Goal: Obtain resource: Download file/media

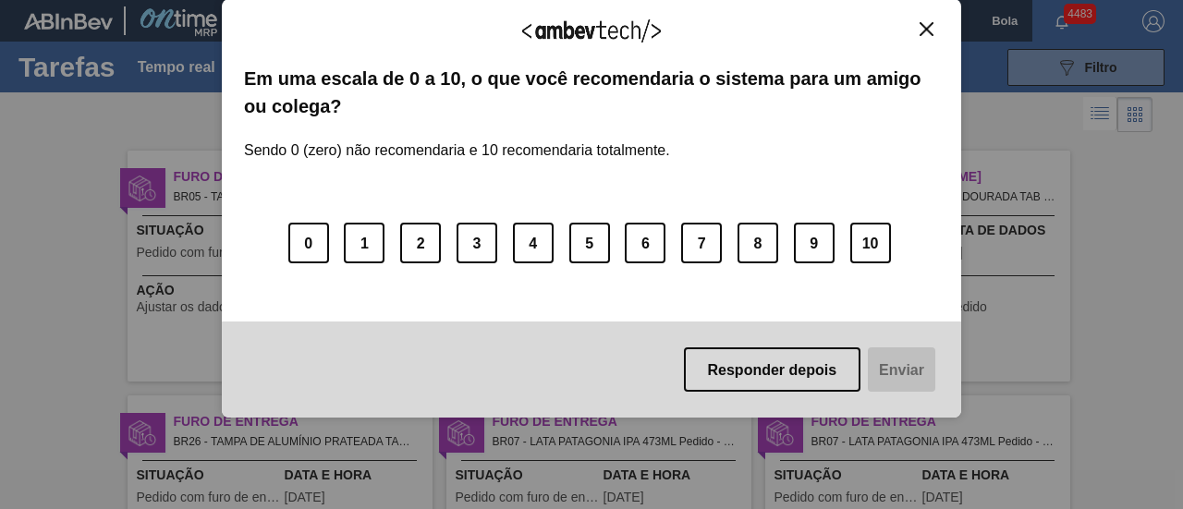
drag, startPoint x: 926, startPoint y: 31, endPoint x: 808, endPoint y: 42, distance: 118.7
click at [926, 31] on img "Fechar" at bounding box center [927, 29] width 14 height 14
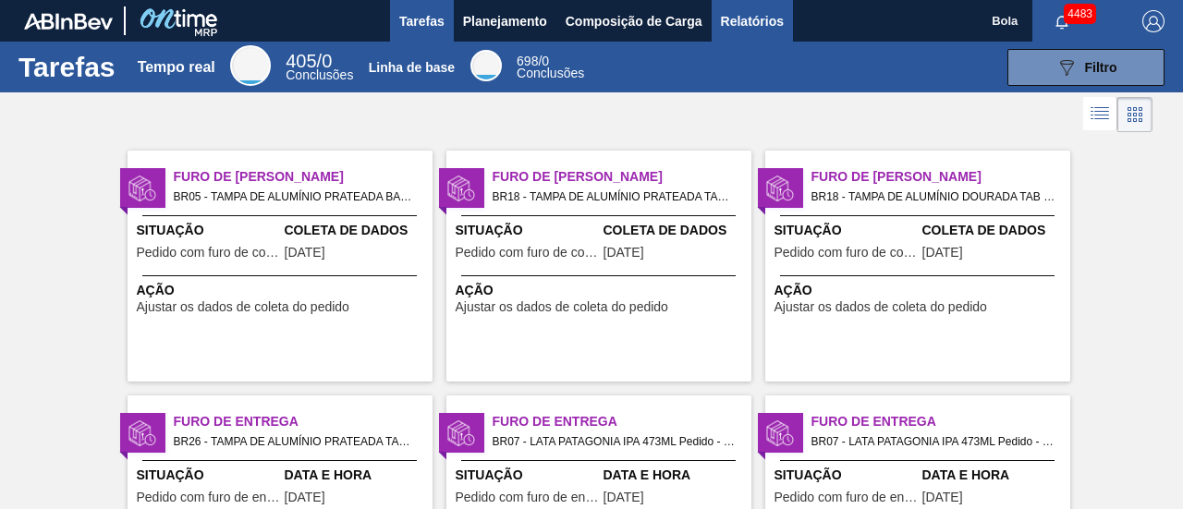
click at [748, 8] on button "Relatórios" at bounding box center [752, 21] width 81 height 42
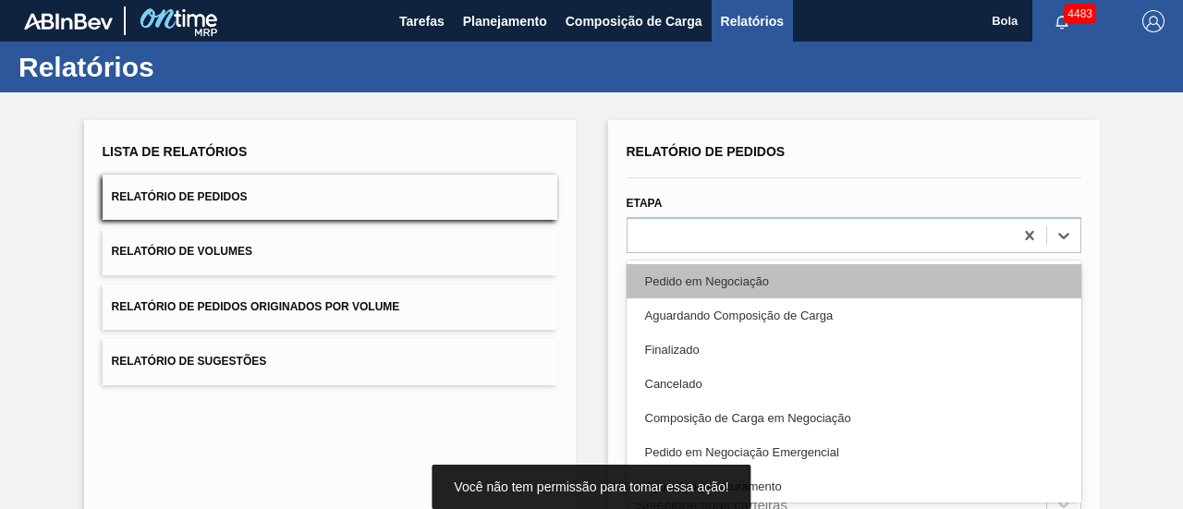
drag, startPoint x: 707, startPoint y: 232, endPoint x: 712, endPoint y: 257, distance: 25.4
click at [708, 232] on div "Relatório de Pedidos Etapa option Pedido em Negociação focused, 1 of 20. 20 res…" at bounding box center [854, 441] width 455 height 605
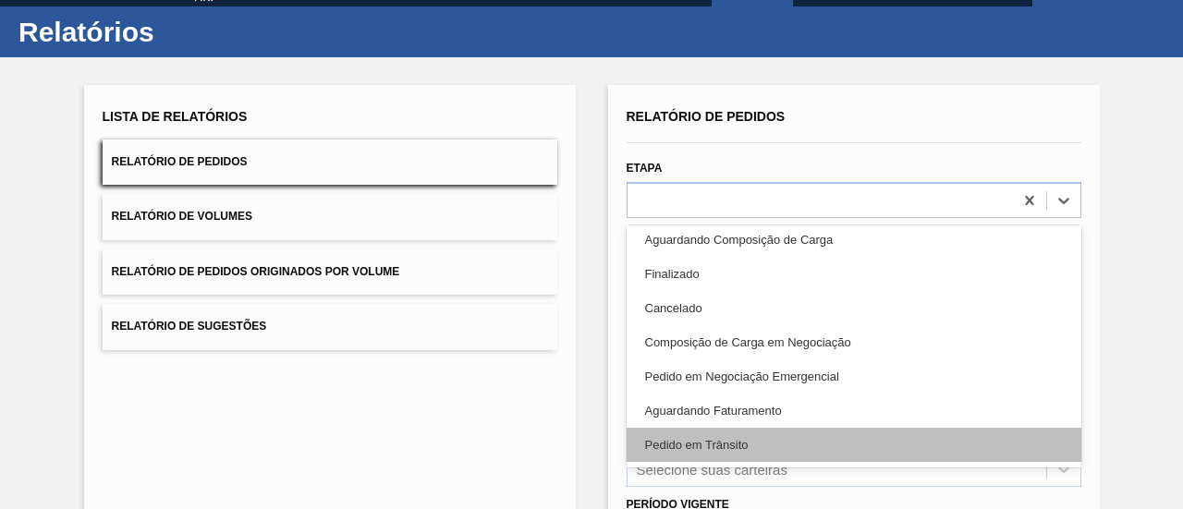
scroll to position [92, 0]
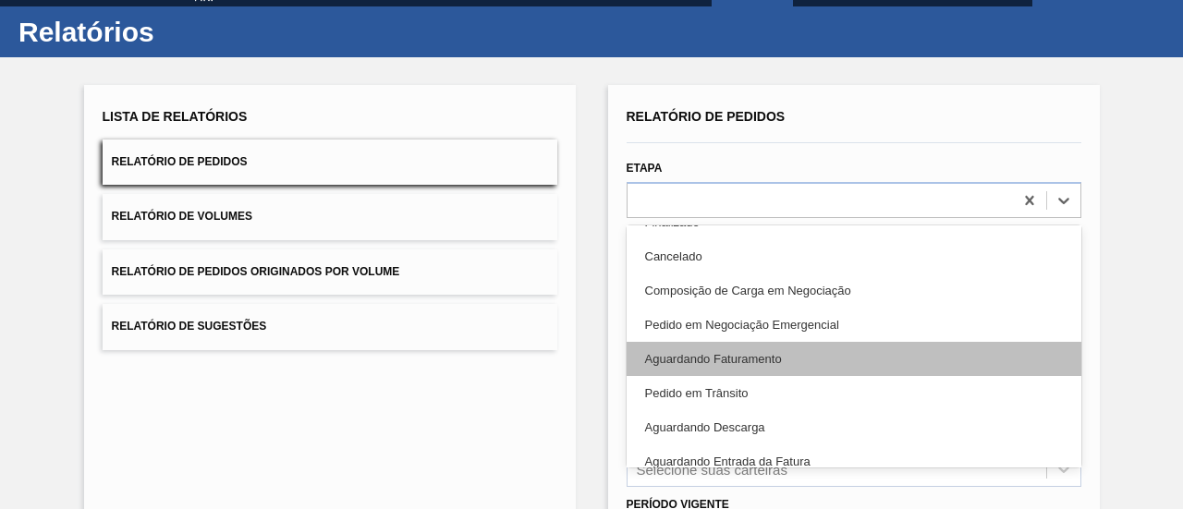
click at [743, 356] on font "Aguardando Faturamento" at bounding box center [713, 359] width 137 height 14
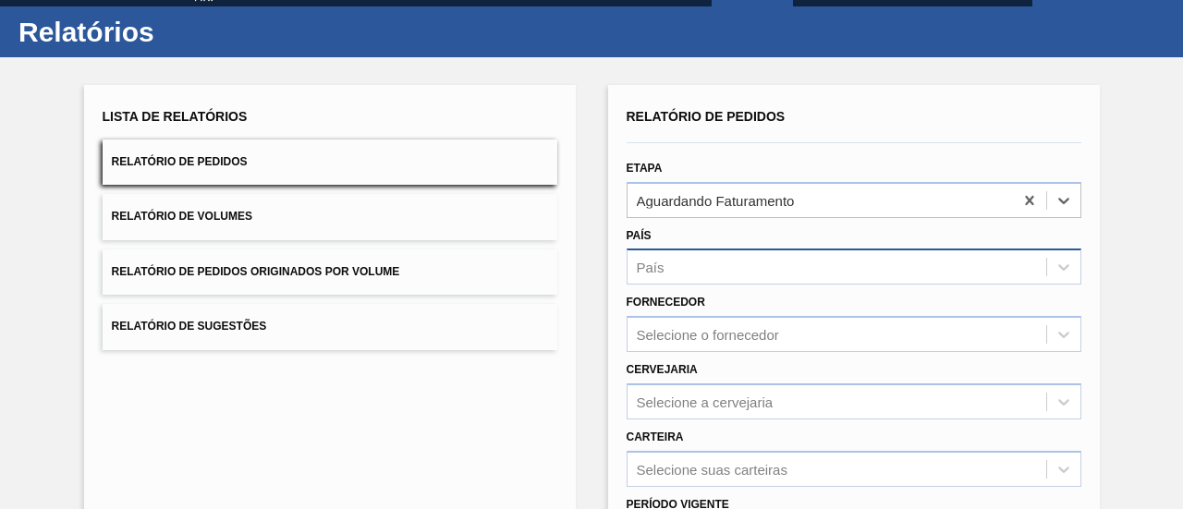
click at [693, 261] on div "País" at bounding box center [837, 267] width 419 height 27
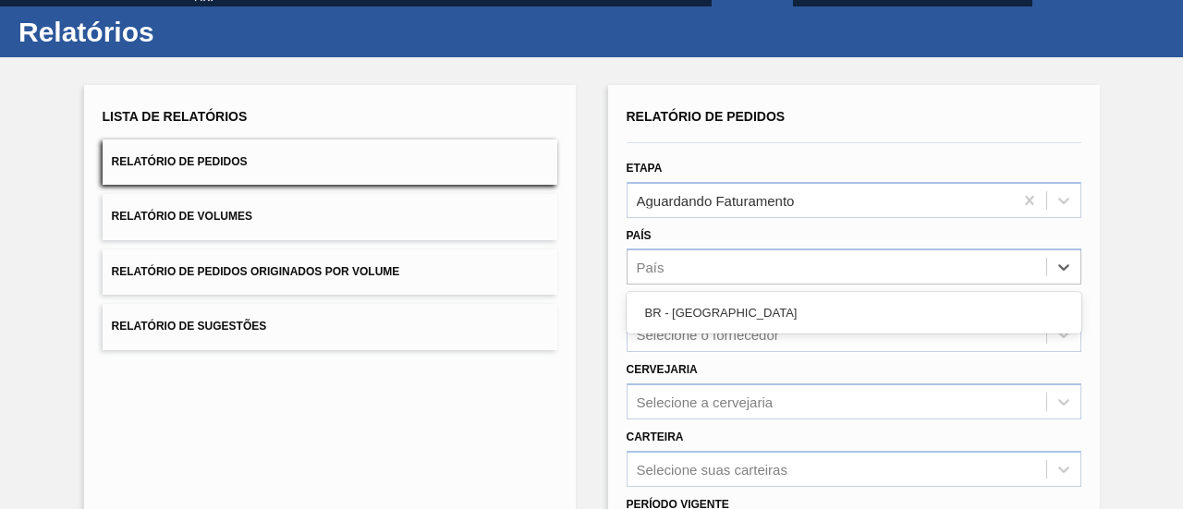
drag, startPoint x: 702, startPoint y: 328, endPoint x: 702, endPoint y: 311, distance: 16.7
click at [702, 323] on div "BR - [GEOGRAPHIC_DATA]" at bounding box center [854, 313] width 455 height 34
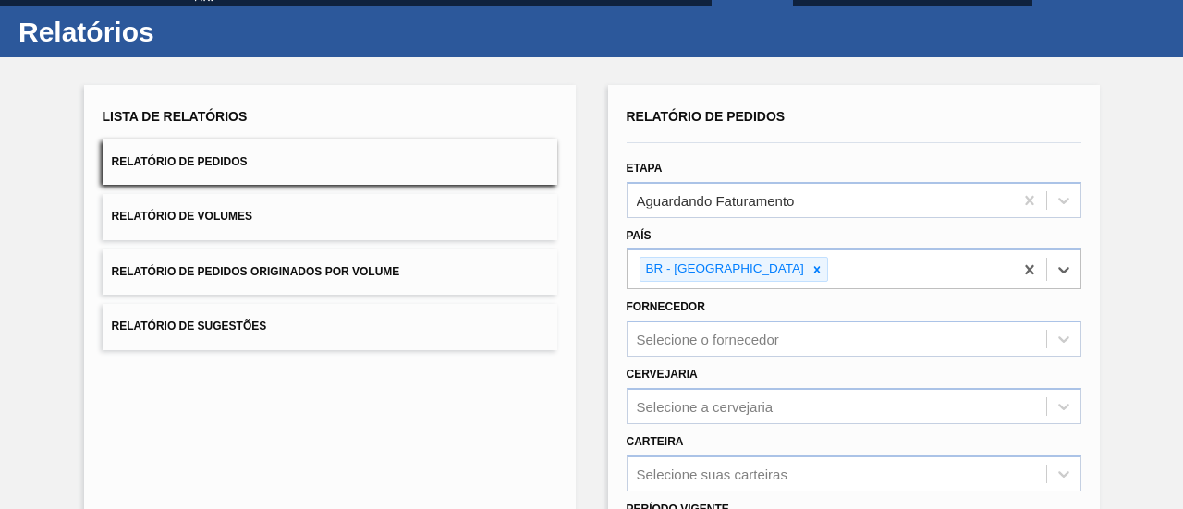
click at [702, 311] on div "Fornecedor Selecione o fornecedor" at bounding box center [854, 325] width 455 height 63
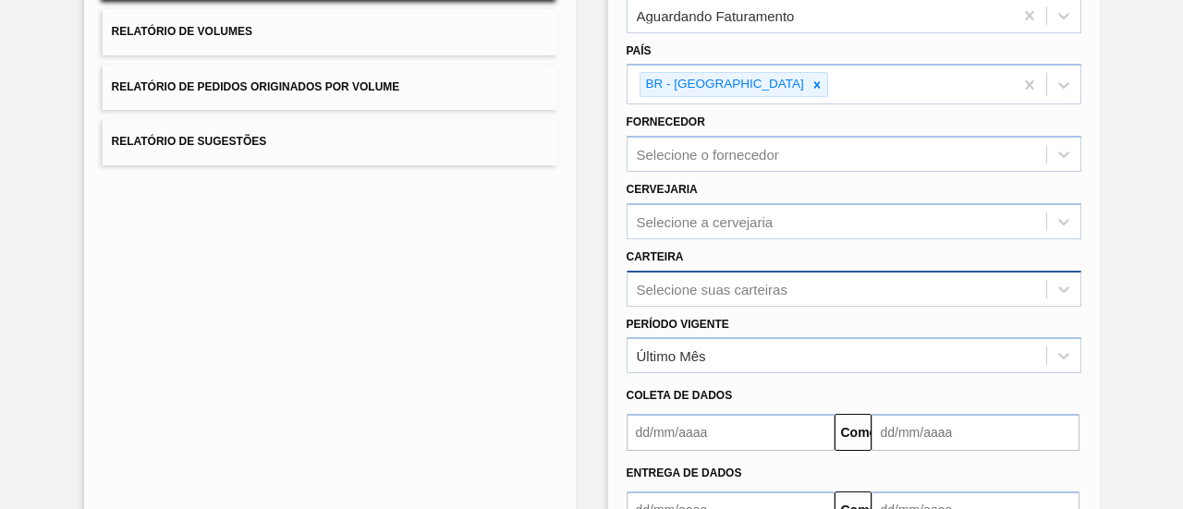
click at [690, 289] on div "Selecione suas carteiras" at bounding box center [854, 289] width 455 height 36
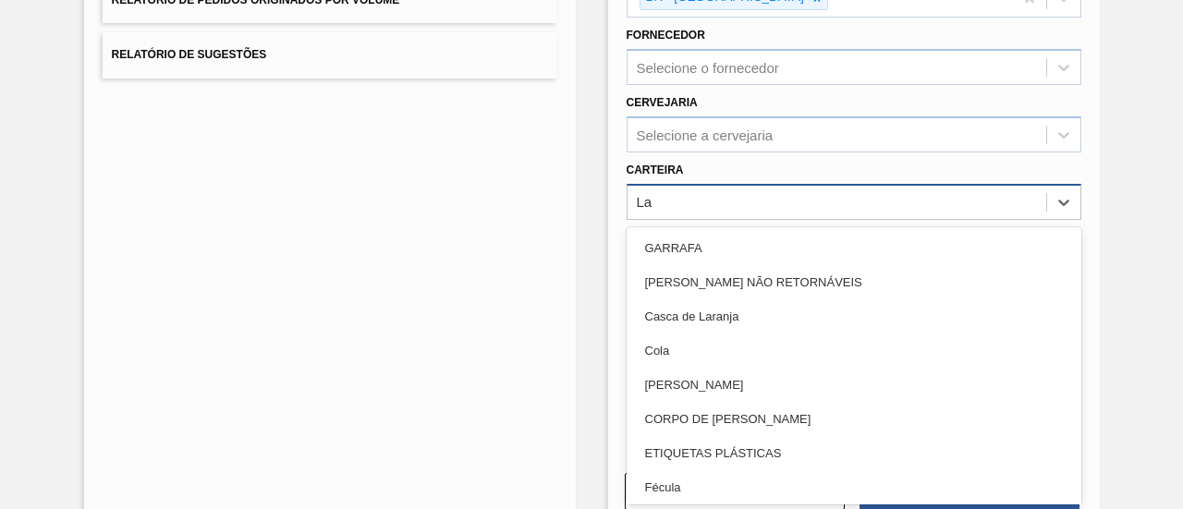
type input "Lat"
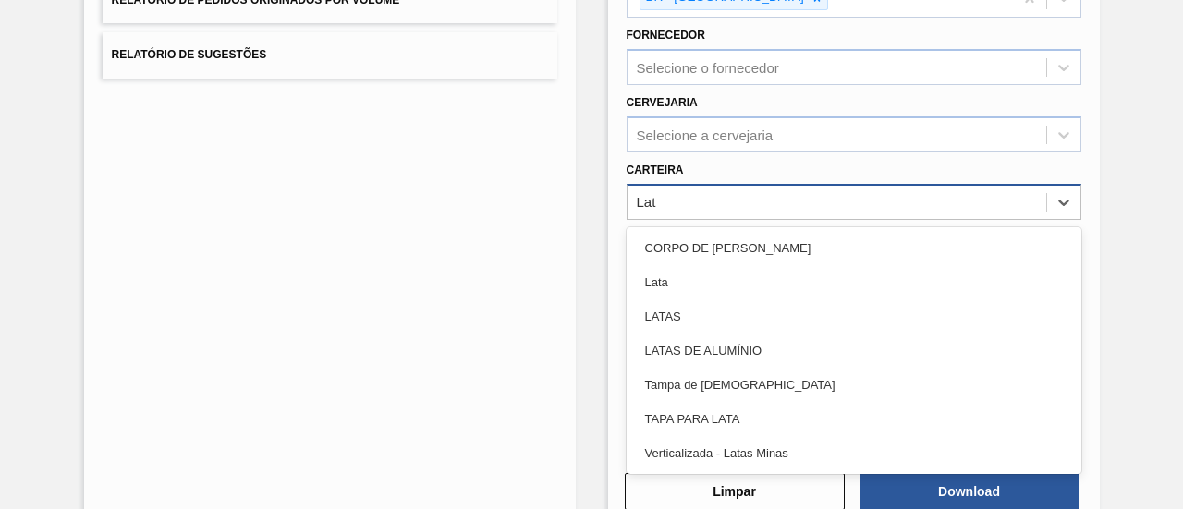
click at [678, 279] on div "Lata" at bounding box center [854, 282] width 455 height 34
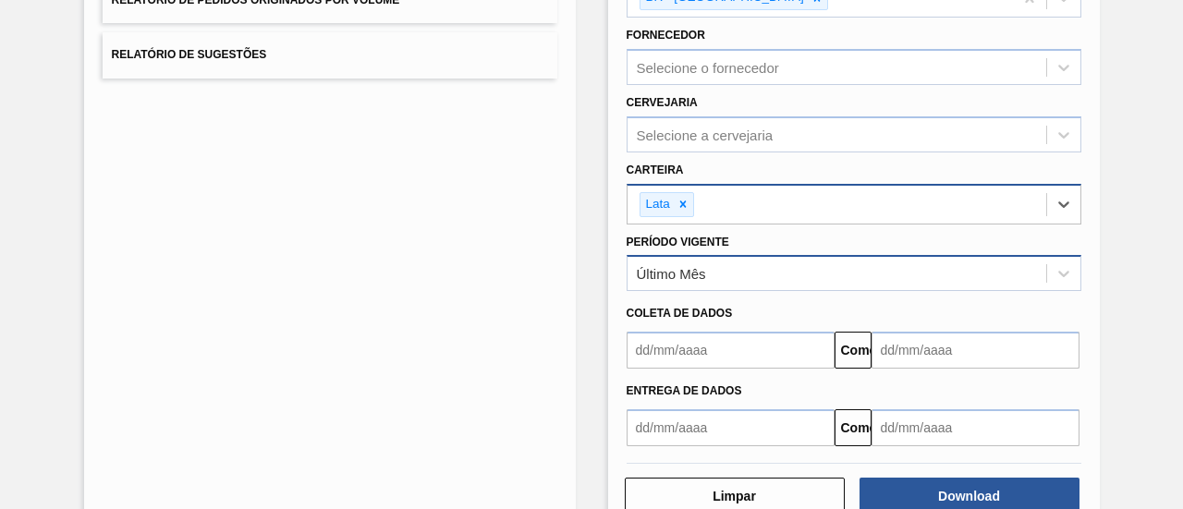
click at [681, 273] on font "Último Mês" at bounding box center [671, 274] width 69 height 16
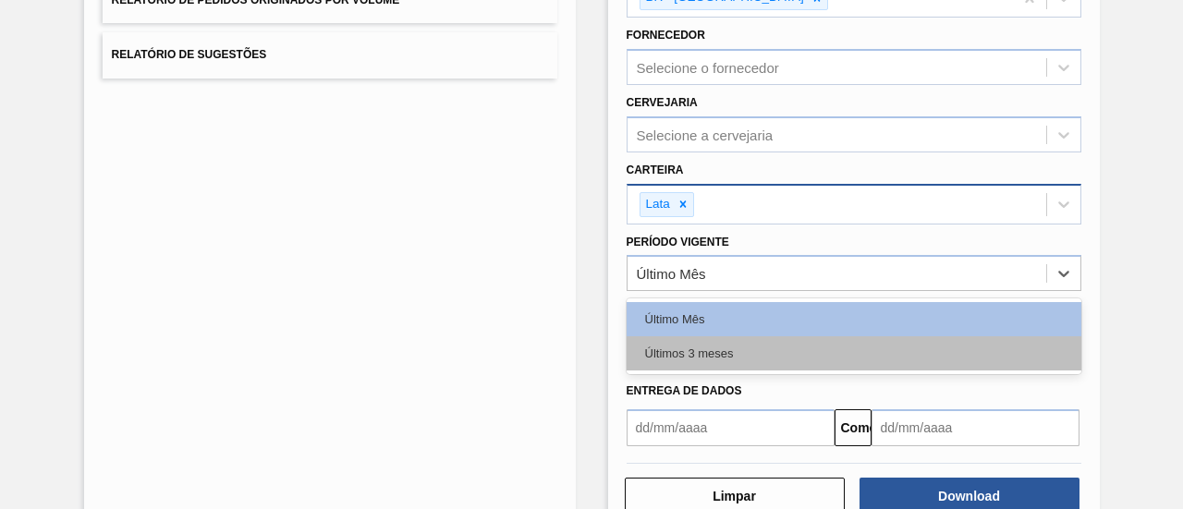
click at [709, 356] on font "Últimos 3 meses" at bounding box center [689, 354] width 89 height 14
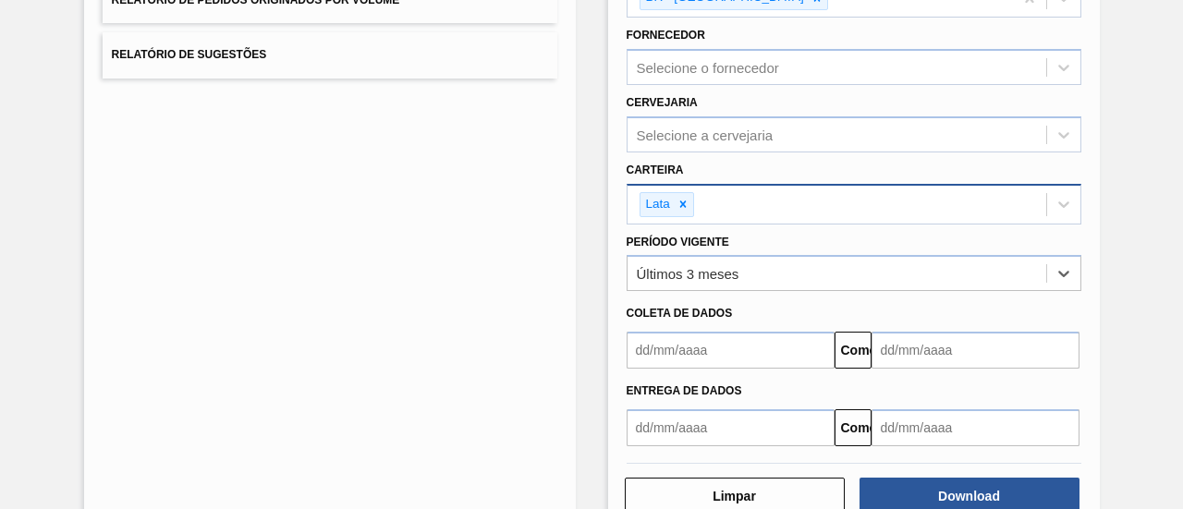
click at [709, 343] on input "text" at bounding box center [731, 350] width 208 height 37
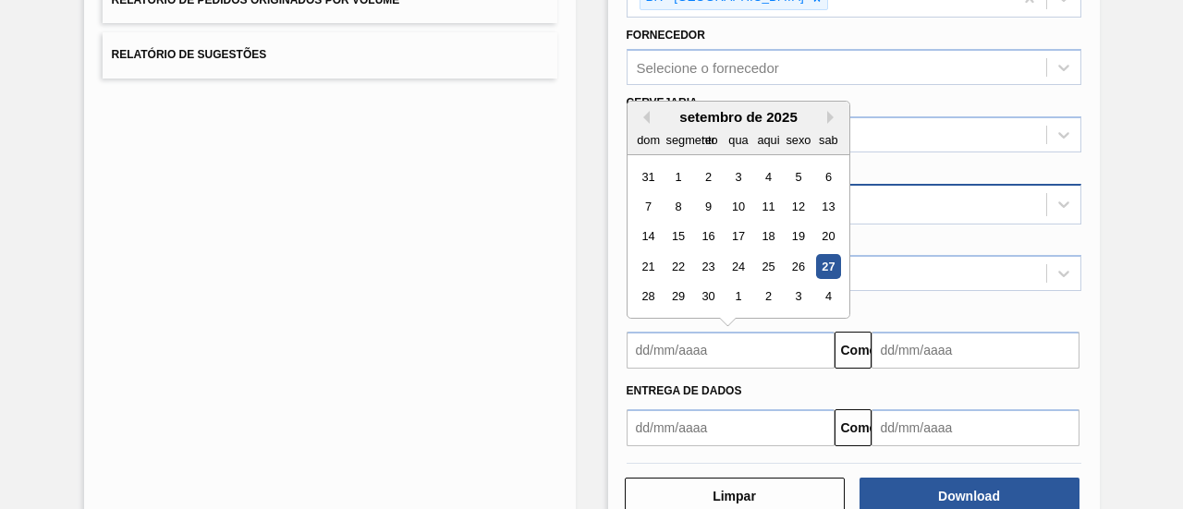
click at [822, 262] on font "27" at bounding box center [828, 267] width 13 height 14
type input "[DATE]"
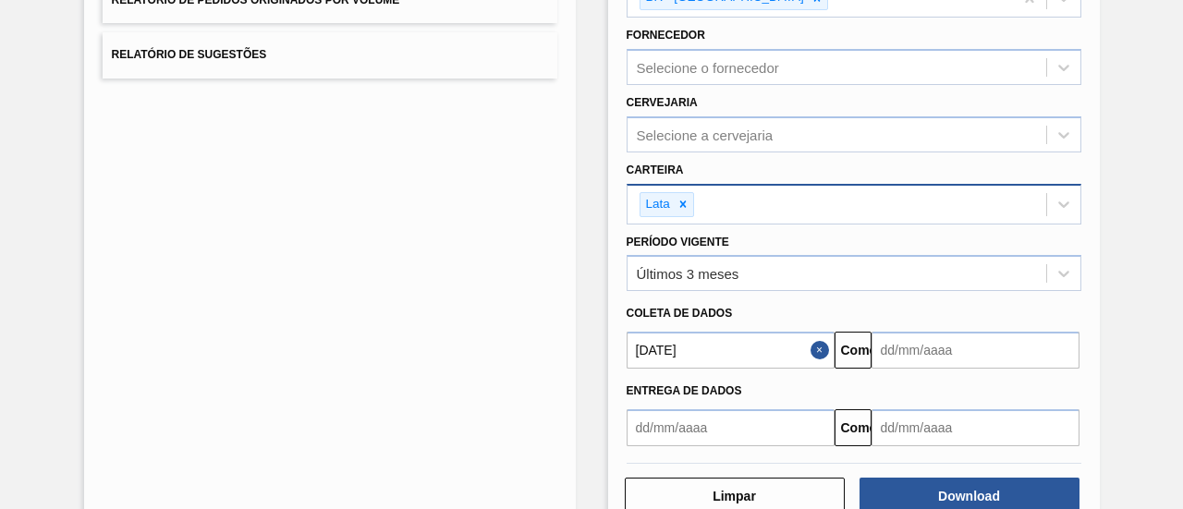
click at [929, 350] on input "text" at bounding box center [976, 350] width 208 height 37
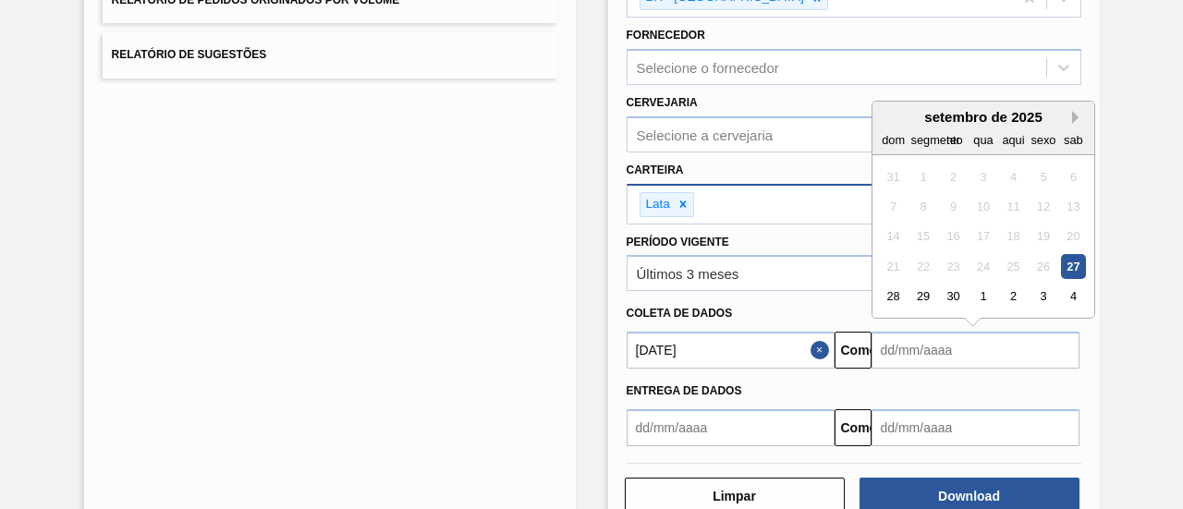
click at [1076, 113] on button "Próximo mês" at bounding box center [1078, 117] width 13 height 13
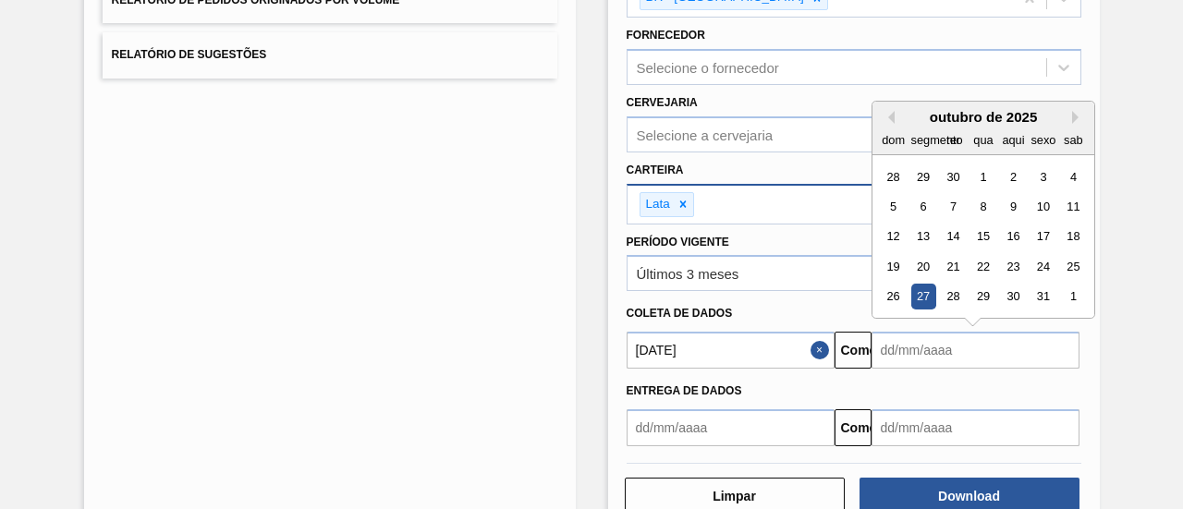
click at [929, 291] on div "27" at bounding box center [922, 297] width 25 height 25
type input "[DATE]"
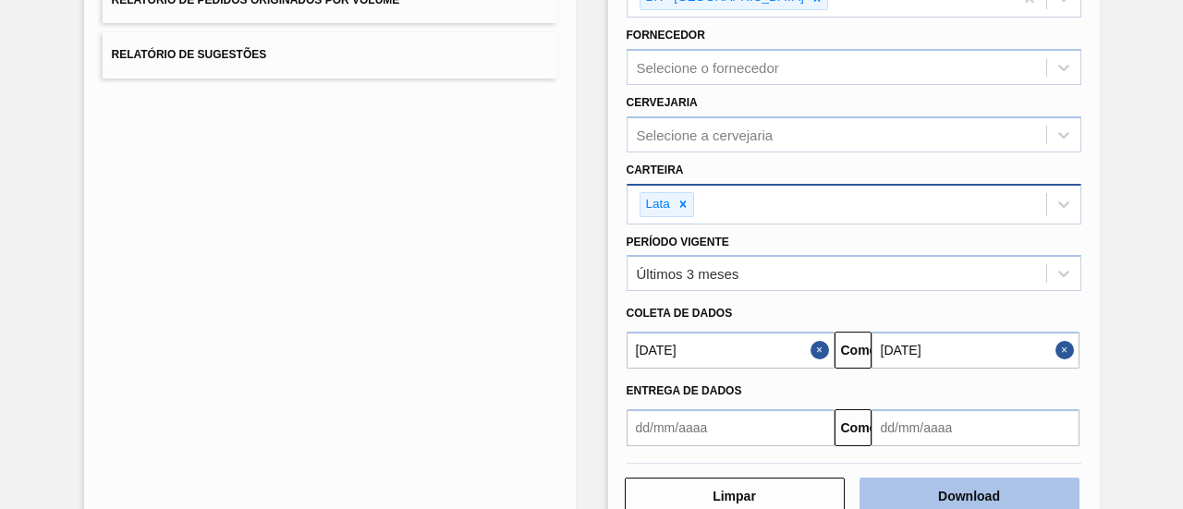
click at [935, 486] on button "Download" at bounding box center [970, 496] width 220 height 37
